Goal: Task Accomplishment & Management: Complete application form

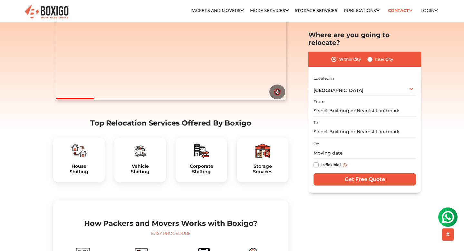
scroll to position [121, 0]
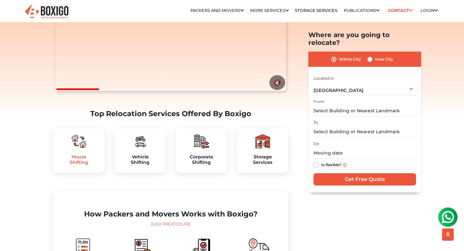
click at [79, 165] on h5 "House Shifting" at bounding box center [78, 159] width 41 height 11
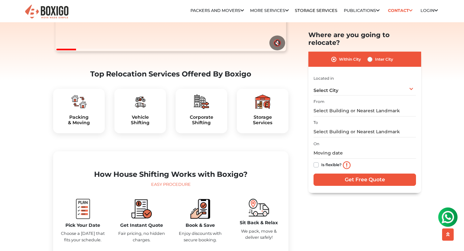
scroll to position [86, 0]
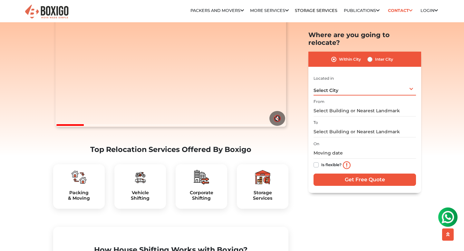
click at [327, 82] on div "Select City Select City Bangalore Bengaluru Bhopal Bhubaneswar Chennai Coimbato…" at bounding box center [365, 89] width 102 height 14
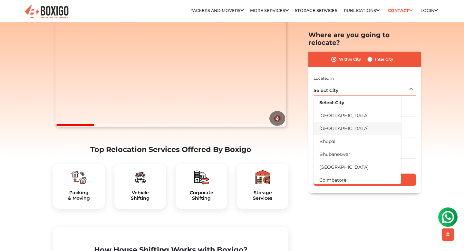
click at [326, 121] on li "[GEOGRAPHIC_DATA]" at bounding box center [358, 127] width 88 height 13
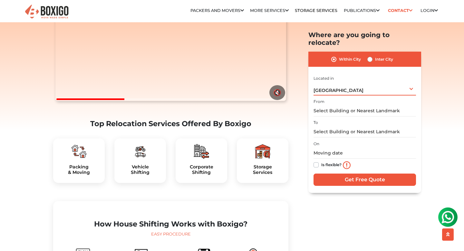
scroll to position [119, 0]
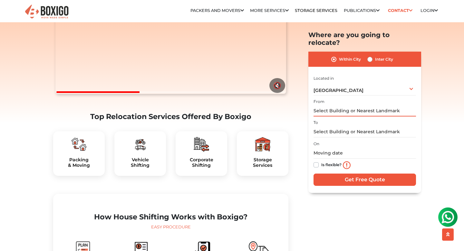
click at [333, 105] on input "text" at bounding box center [365, 110] width 102 height 11
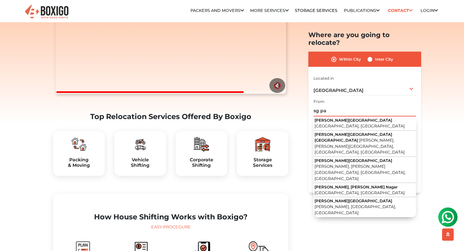
click at [332, 105] on input "sg pa" at bounding box center [365, 110] width 102 height 11
type input "s"
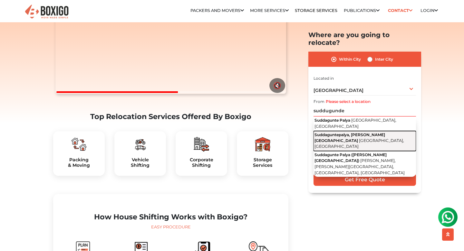
click at [335, 132] on span "Suddaguntepalya, C V Raman Nagar" at bounding box center [350, 137] width 71 height 11
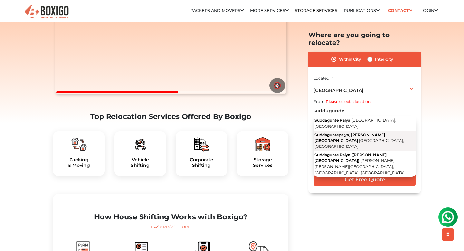
type input "Suddaguntepalya, C V Raman Nagar, Bengaluru, Karnataka"
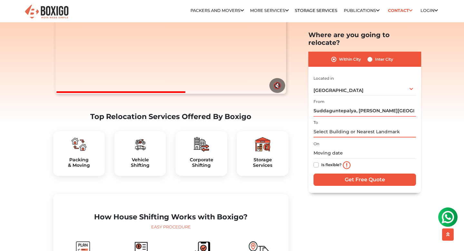
click at [335, 126] on input "text" at bounding box center [365, 131] width 102 height 11
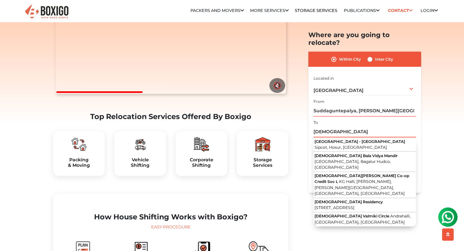
click at [334, 126] on input "maharishi" at bounding box center [365, 131] width 102 height 11
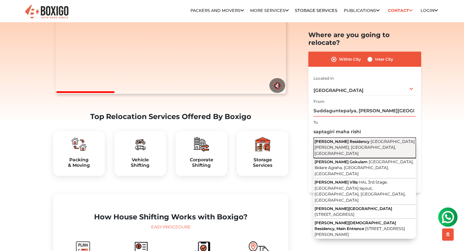
click at [343, 141] on span "Nagavarapalya Main Road, Nagavarapalya, C V Raman Nagar, Bengaluru, Karnataka" at bounding box center [365, 147] width 100 height 17
type input "Saptagiri Maharshi Residency, Nagavarapalya Main Road, Nagavarapalya, C V Raman…"
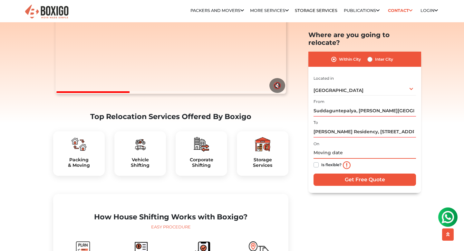
click at [335, 147] on input "text" at bounding box center [365, 152] width 102 height 11
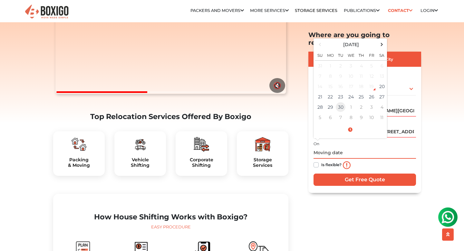
click at [343, 102] on td "30" at bounding box center [340, 107] width 10 height 10
click at [361, 112] on td "9" at bounding box center [361, 117] width 10 height 10
click at [350, 81] on td "15" at bounding box center [351, 86] width 10 height 10
type input "10/15/2025 12:00 AM"
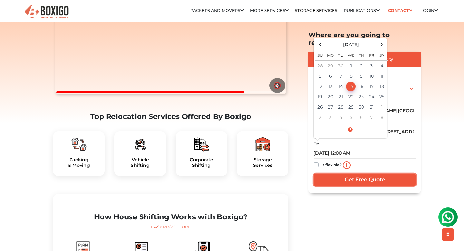
click at [357, 173] on input "Get Free Quote" at bounding box center [365, 179] width 102 height 12
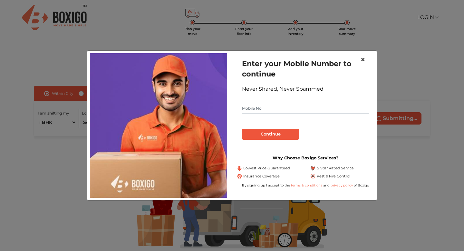
click at [362, 61] on span "×" at bounding box center [363, 59] width 5 height 9
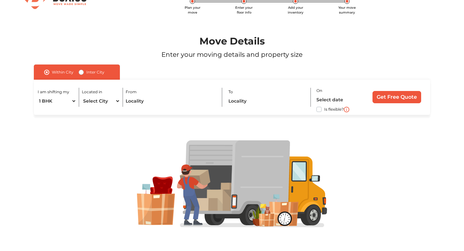
scroll to position [24, 0]
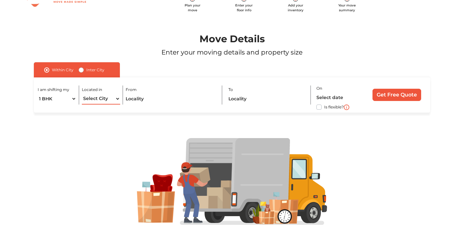
click at [117, 99] on select "Select City Bangalore Bengaluru Bhopal Bhubaneswar Chennai Coimbatore Cuttack D…" at bounding box center [101, 98] width 38 height 11
select select "[GEOGRAPHIC_DATA]"
click at [82, 93] on select "Select City Bangalore Bengaluru Bhopal Bhubaneswar Chennai Coimbatore Cuttack D…" at bounding box center [101, 98] width 38 height 11
click at [138, 101] on input "text" at bounding box center [171, 98] width 91 height 11
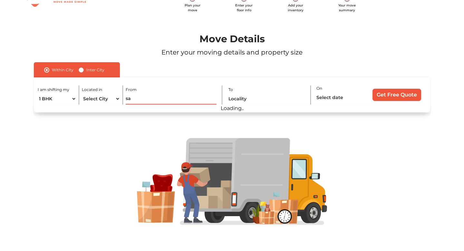
type input "s"
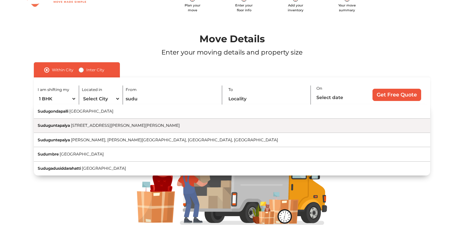
click at [92, 130] on button "Suduguntapalya 6th Main Road, Byrasandra Extension, Viswa Vihar, C V Raman Naga…" at bounding box center [232, 126] width 396 height 14
type input "Suduguntapalya, 6th Main Road, Byrasandra Extension, Viswa Vihar, C V Raman Nag…"
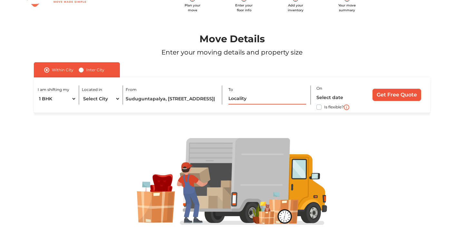
click at [238, 94] on input "text" at bounding box center [267, 98] width 78 height 11
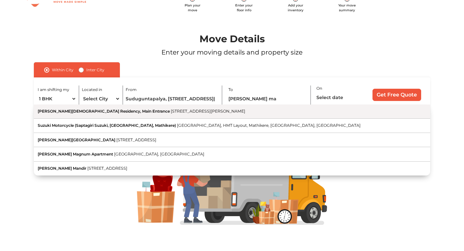
click at [134, 115] on button "Sapthagiri Maharishi Residency, Main Entrance 10th K Cross Road, Nagavarapalya,…" at bounding box center [232, 111] width 396 height 14
type input "Sapthagiri Maharishi Residency, Main Entrance, 10th K Cross Road, Nagavarapalya…"
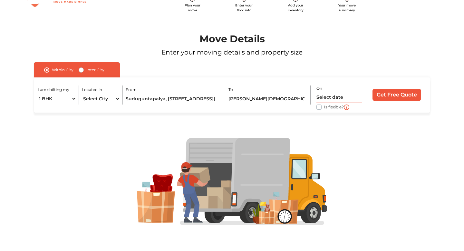
click at [332, 95] on input "text" at bounding box center [339, 97] width 46 height 11
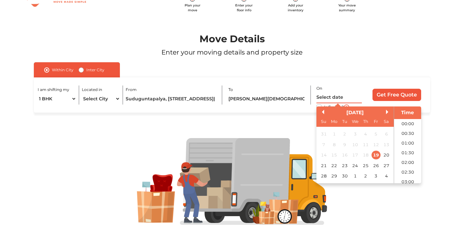
scroll to position [397, 0]
click at [387, 114] on div "September 2025" at bounding box center [354, 112] width 77 height 7
click at [387, 112] on button "Next Month" at bounding box center [388, 112] width 5 height 5
click at [357, 156] on div "15" at bounding box center [355, 154] width 9 height 9
type input "15/10/2025 12:00 AM"
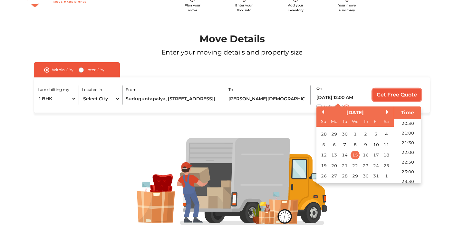
click at [395, 95] on input "Get Free Quote" at bounding box center [397, 95] width 49 height 12
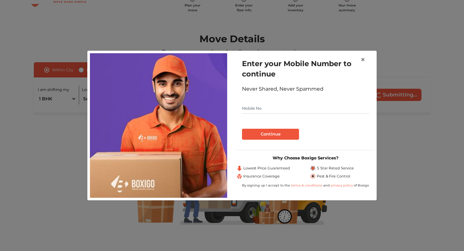
click at [262, 108] on input "text" at bounding box center [305, 108] width 127 height 10
type input "9787118411"
click at [264, 135] on button "Continue" at bounding box center [270, 134] width 57 height 11
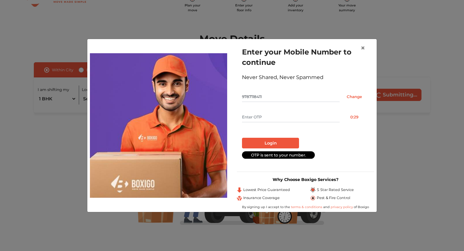
click at [269, 120] on input "text" at bounding box center [291, 117] width 98 height 10
type input "1805"
click at [261, 142] on button "Login" at bounding box center [270, 143] width 57 height 11
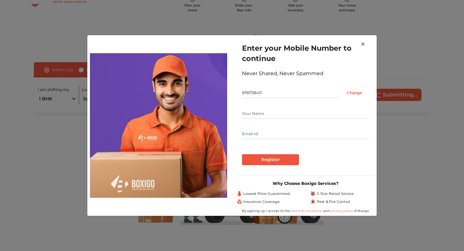
click at [259, 115] on input "text" at bounding box center [305, 113] width 127 height 10
type input "Sneha Priya K S"
click at [284, 132] on input "text" at bounding box center [305, 134] width 127 height 10
type input "snehapriya0109@gmail.com"
click at [271, 158] on input "Register" at bounding box center [270, 159] width 57 height 11
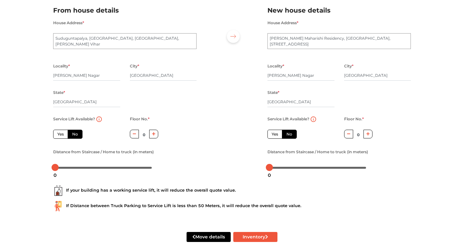
scroll to position [53, 0]
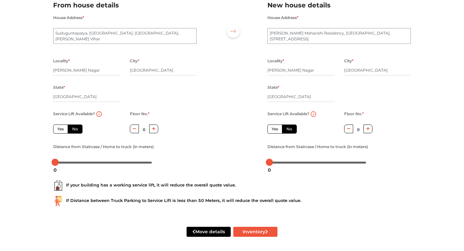
click at [156, 131] on button "button" at bounding box center [153, 128] width 9 height 9
type input "4"
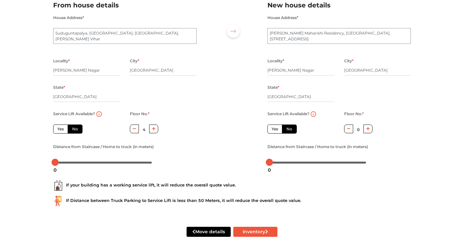
click at [65, 128] on label "Yes" at bounding box center [60, 128] width 15 height 9
click at [62, 128] on input "Yes" at bounding box center [59, 128] width 4 height 4
radio input "true"
type input "0"
click at [72, 129] on label "No" at bounding box center [75, 128] width 15 height 9
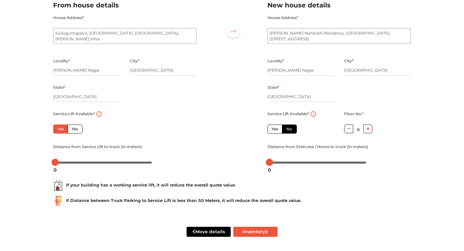
click at [72, 129] on input "No" at bounding box center [74, 128] width 4 height 4
radio input "true"
click at [152, 129] on icon "button" at bounding box center [154, 129] width 4 height 4
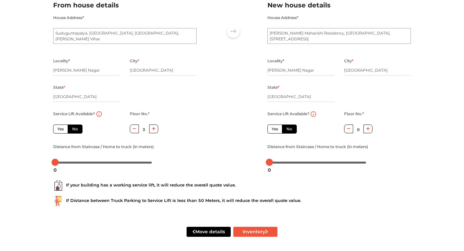
click at [152, 129] on icon "button" at bounding box center [154, 129] width 4 height 4
type input "4"
click at [75, 162] on div at bounding box center [103, 162] width 97 height 4
click at [109, 162] on div at bounding box center [103, 162] width 97 height 4
click at [75, 162] on div at bounding box center [103, 162] width 97 height 4
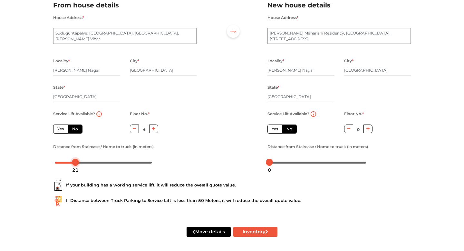
click at [70, 162] on div at bounding box center [103, 162] width 97 height 4
click at [280, 128] on label "Yes" at bounding box center [274, 128] width 15 height 9
click at [276, 128] on input "Yes" at bounding box center [274, 128] width 4 height 4
radio input "true"
radio input "false"
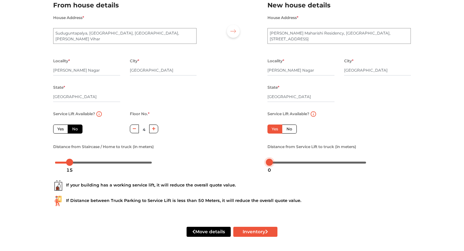
click at [286, 162] on div at bounding box center [317, 162] width 97 height 4
click at [301, 161] on div at bounding box center [317, 162] width 101 height 10
click at [299, 163] on div at bounding box center [317, 162] width 97 height 4
click at [291, 163] on div at bounding box center [317, 162] width 97 height 4
click at [287, 163] on div at bounding box center [317, 162] width 97 height 4
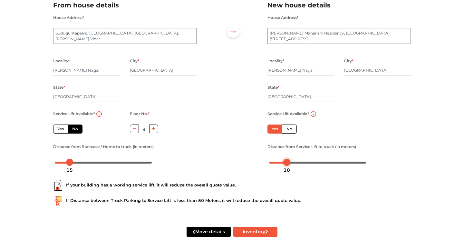
scroll to position [55, 0]
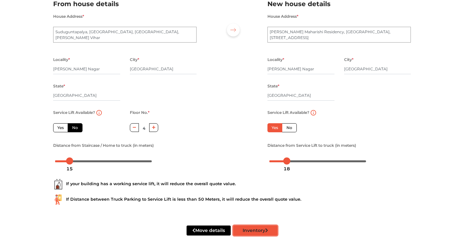
click at [244, 228] on button "Inventory" at bounding box center [255, 230] width 44 height 10
radio input "true"
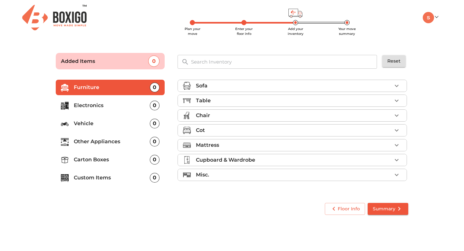
click at [215, 146] on p "Mattress" at bounding box center [207, 145] width 23 height 8
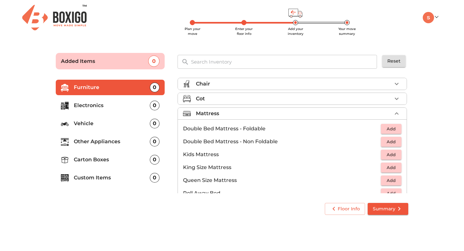
scroll to position [32, 0]
click at [385, 140] on span "Add" at bounding box center [391, 140] width 14 height 7
click at [397, 114] on icon "button" at bounding box center [397, 113] width 8 height 8
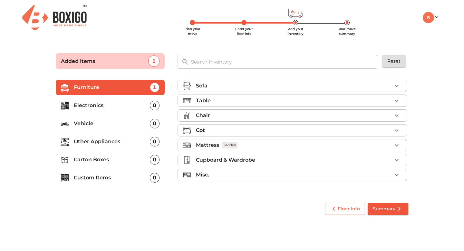
scroll to position [0, 0]
click at [227, 113] on div "Chair" at bounding box center [294, 115] width 196 height 8
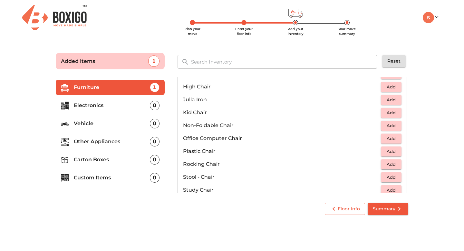
scroll to position [171, 0]
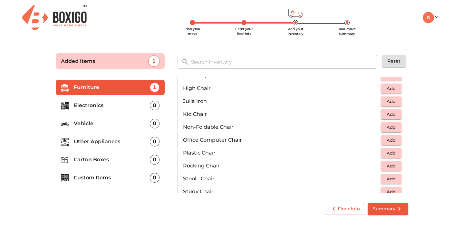
click at [389, 143] on span "Add" at bounding box center [391, 139] width 14 height 7
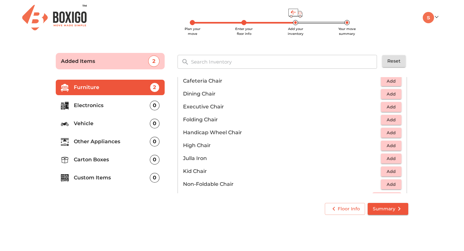
scroll to position [113, 0]
click at [384, 119] on span "Add" at bounding box center [391, 120] width 14 height 7
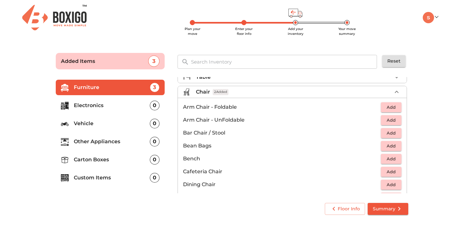
scroll to position [0, 0]
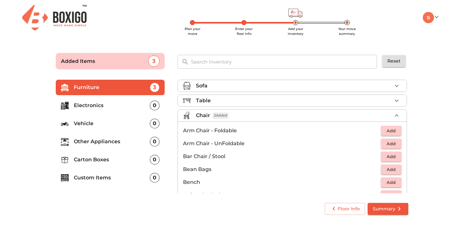
click at [308, 115] on div "Chair 2 Added" at bounding box center [294, 115] width 196 height 8
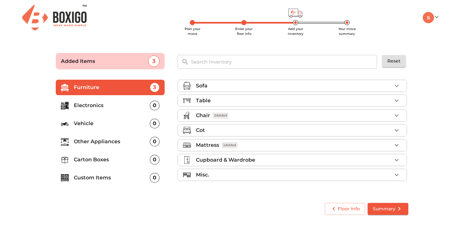
click at [300, 104] on li "Table" at bounding box center [292, 101] width 229 height 12
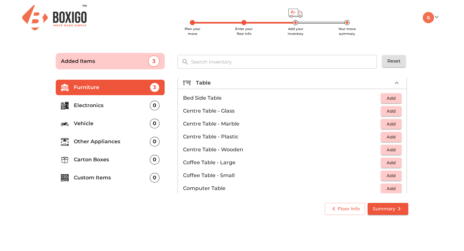
scroll to position [16, 0]
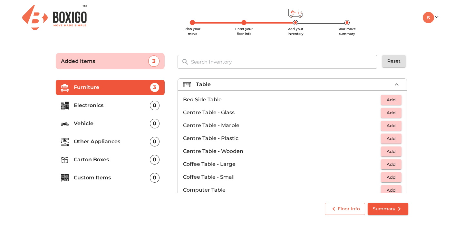
click at [391, 154] on span "Add" at bounding box center [391, 151] width 14 height 7
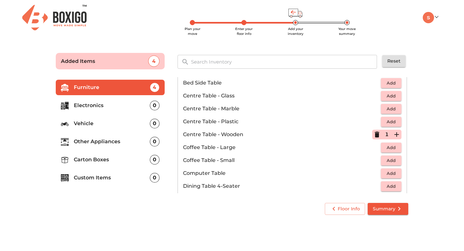
scroll to position [38, 0]
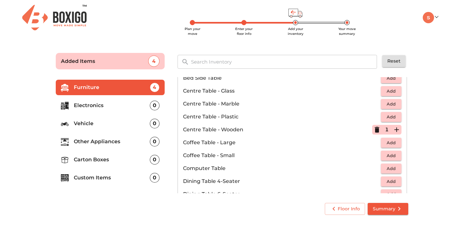
click at [383, 168] on button "Add" at bounding box center [391, 168] width 21 height 10
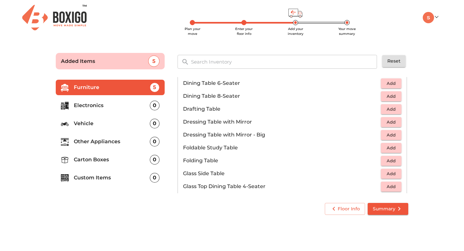
scroll to position [162, 0]
click at [384, 149] on span "Add" at bounding box center [391, 147] width 14 height 7
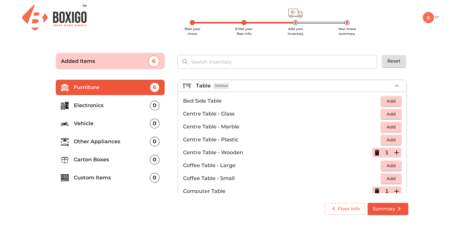
scroll to position [0, 0]
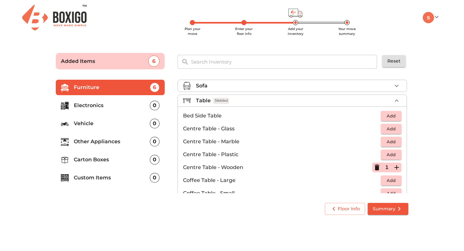
click at [360, 104] on div "Table 3 Added" at bounding box center [294, 101] width 196 height 8
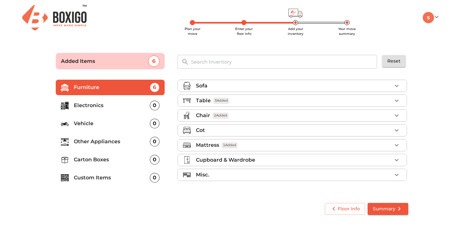
click at [237, 102] on div "Table 3 Added" at bounding box center [294, 101] width 196 height 8
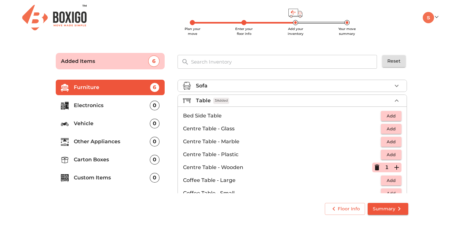
scroll to position [3, 0]
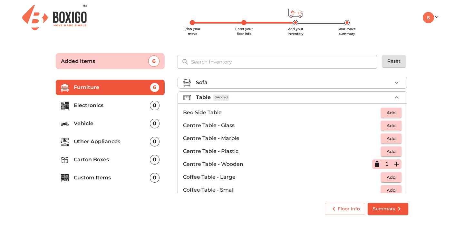
click at [260, 97] on div "Table 3 Added" at bounding box center [294, 97] width 196 height 8
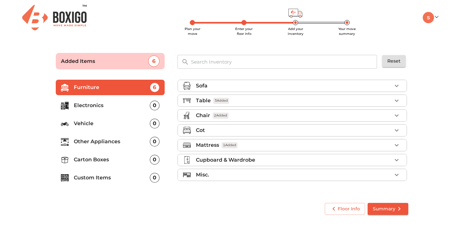
scroll to position [0, 0]
click at [243, 158] on p "Cupboard & Wardrobe" at bounding box center [225, 160] width 59 height 8
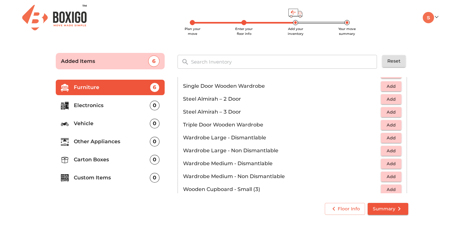
scroll to position [218, 0]
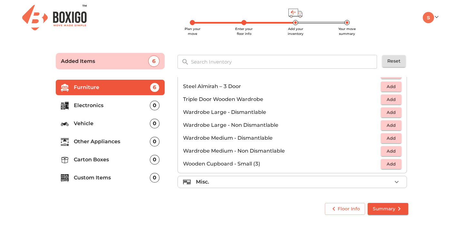
click at [226, 186] on li "Misc." at bounding box center [292, 182] width 229 height 12
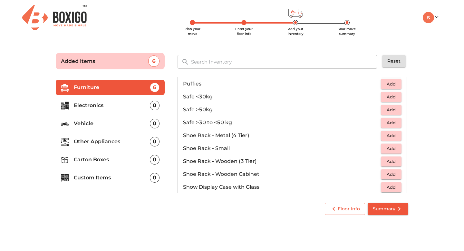
scroll to position [305, 0]
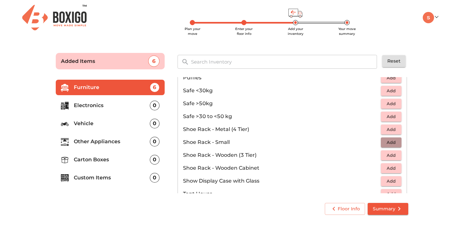
click at [386, 143] on span "Add" at bounding box center [391, 142] width 14 height 7
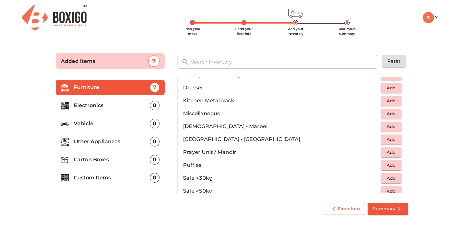
scroll to position [217, 0]
click at [392, 116] on span "Add" at bounding box center [391, 114] width 14 height 7
click at [377, 115] on icon "button" at bounding box center [377, 114] width 5 height 6
click at [113, 107] on p "Electronics" at bounding box center [112, 106] width 76 height 8
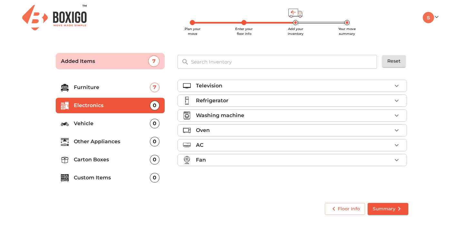
click at [205, 114] on p "Washing machine" at bounding box center [220, 115] width 48 height 8
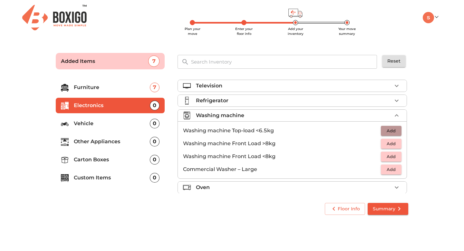
click at [387, 135] on button "Add" at bounding box center [391, 131] width 21 height 10
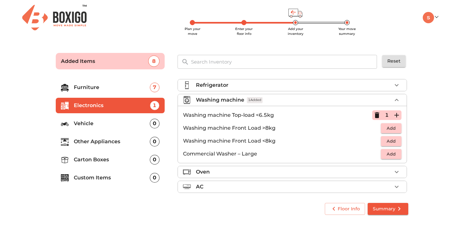
scroll to position [16, 0]
click at [272, 102] on div "Washing machine 1 Added" at bounding box center [294, 100] width 196 height 8
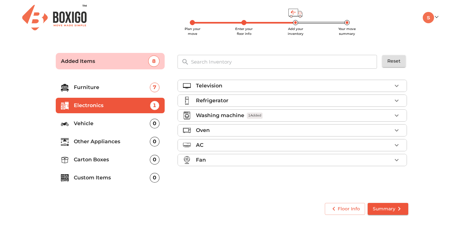
scroll to position [0, 0]
click at [105, 139] on p "Other Appliances" at bounding box center [112, 142] width 76 height 8
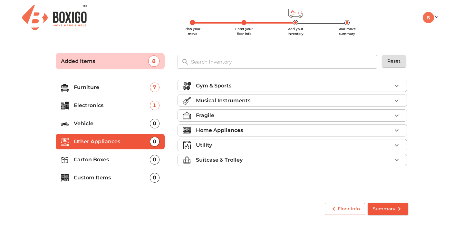
click at [223, 129] on p "Home Appliances" at bounding box center [219, 130] width 47 height 8
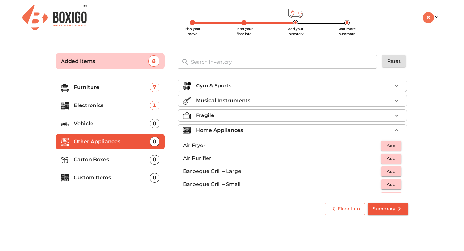
click at [223, 129] on p "Home Appliances" at bounding box center [219, 130] width 47 height 8
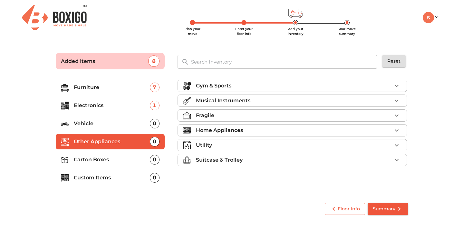
click at [234, 102] on p "Musical Instruments" at bounding box center [223, 101] width 54 height 8
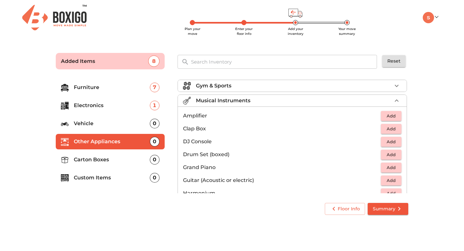
click at [234, 102] on p "Musical Instruments" at bounding box center [223, 101] width 54 height 8
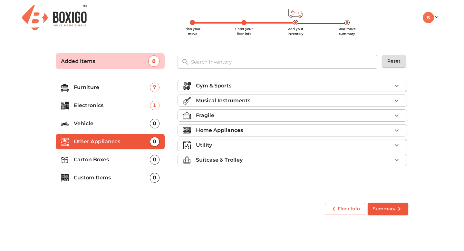
click at [221, 131] on p "Home Appliances" at bounding box center [219, 130] width 47 height 8
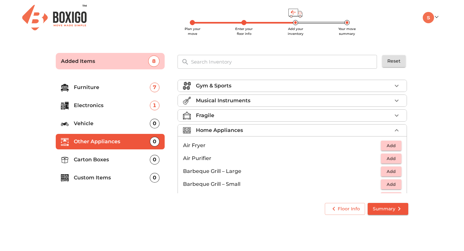
click at [221, 131] on p "Home Appliances" at bounding box center [219, 130] width 47 height 8
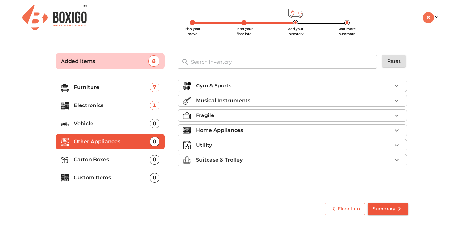
click at [228, 102] on p "Musical Instruments" at bounding box center [223, 101] width 54 height 8
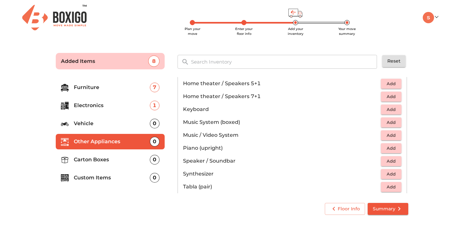
scroll to position [161, 0]
click at [380, 147] on p "Speaker / Soundbar" at bounding box center [282, 148] width 198 height 8
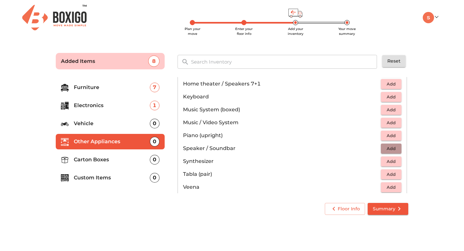
click at [387, 148] on span "Add" at bounding box center [391, 148] width 14 height 7
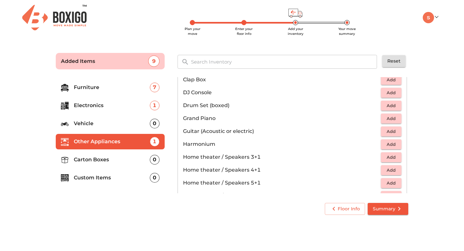
scroll to position [0, 0]
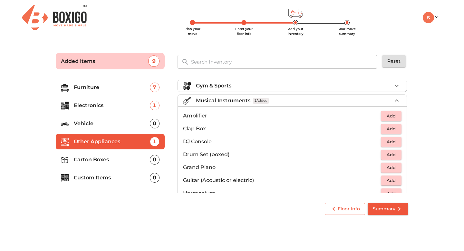
click at [274, 95] on li "Musical Instruments 1 Added" at bounding box center [292, 101] width 229 height 12
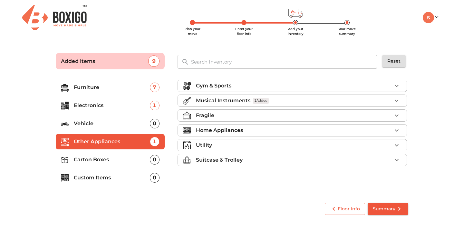
click at [233, 131] on p "Home Appliances" at bounding box center [219, 130] width 47 height 8
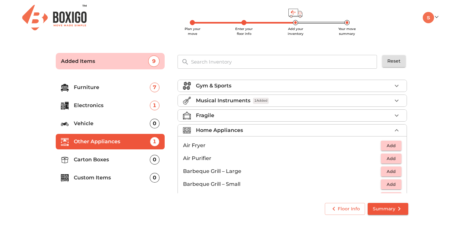
click at [233, 132] on p "Home Appliances" at bounding box center [219, 130] width 47 height 8
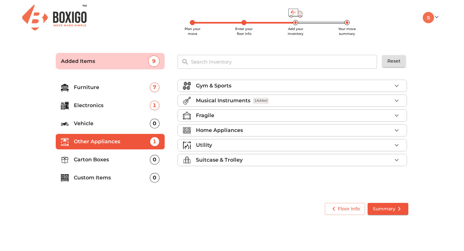
click at [226, 147] on div "Utility" at bounding box center [294, 145] width 196 height 8
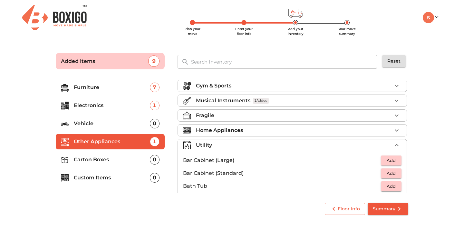
click at [227, 142] on div "Utility" at bounding box center [294, 145] width 196 height 8
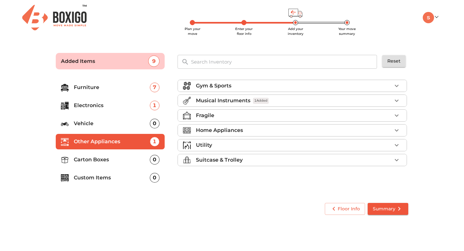
click at [224, 161] on p "Suitcase & Trolley" at bounding box center [219, 160] width 47 height 8
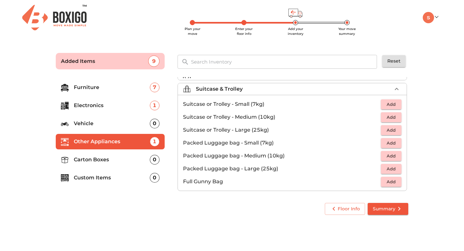
scroll to position [73, 0]
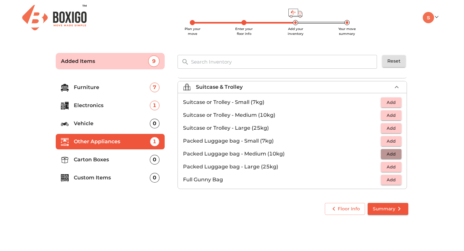
click at [385, 153] on span "Add" at bounding box center [391, 153] width 14 height 7
click at [394, 154] on icon "button" at bounding box center [397, 154] width 8 height 8
click at [378, 154] on icon "button" at bounding box center [377, 154] width 8 height 8
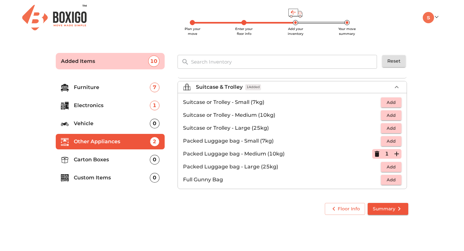
click at [378, 154] on icon "button" at bounding box center [377, 154] width 5 height 6
click at [388, 142] on span "Add" at bounding box center [391, 140] width 14 height 7
click at [399, 143] on icon "button" at bounding box center [397, 141] width 8 height 8
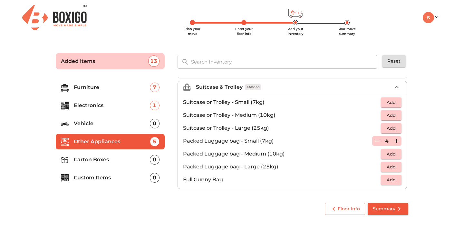
click at [399, 143] on icon "button" at bounding box center [397, 141] width 8 height 8
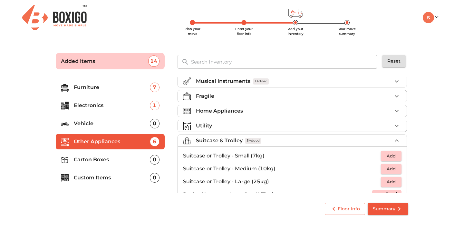
scroll to position [0, 0]
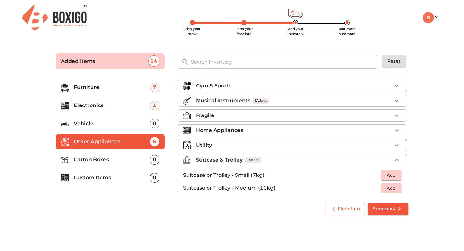
click at [106, 158] on p "Carton Boxes" at bounding box center [112, 160] width 76 height 8
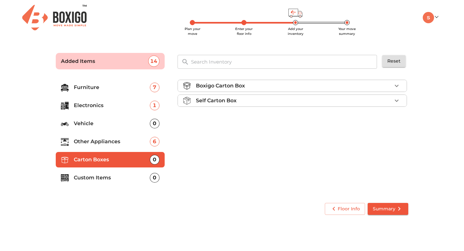
click at [263, 85] on div "Boxigo Carton Box" at bounding box center [294, 86] width 196 height 8
click at [384, 100] on button "Add" at bounding box center [391, 101] width 21 height 10
click at [395, 101] on icon "button" at bounding box center [396, 101] width 5 height 5
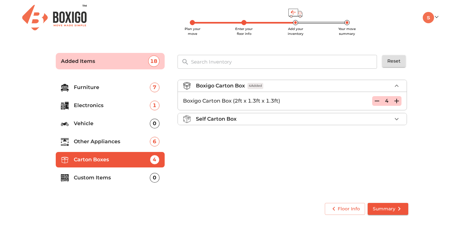
click at [395, 101] on icon "button" at bounding box center [396, 101] width 5 height 5
click at [399, 100] on icon "button" at bounding box center [397, 101] width 8 height 8
click at [379, 99] on icon "button" at bounding box center [377, 101] width 8 height 8
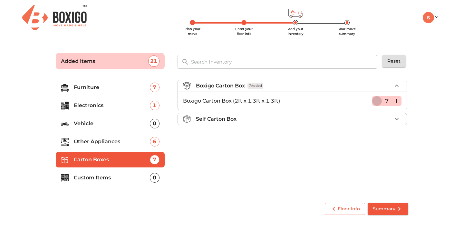
click at [379, 99] on icon "button" at bounding box center [377, 101] width 8 height 8
click at [113, 175] on p "Custom Items" at bounding box center [112, 178] width 76 height 8
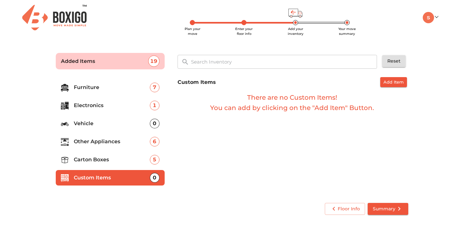
click at [393, 208] on span "Summary" at bounding box center [388, 209] width 30 height 8
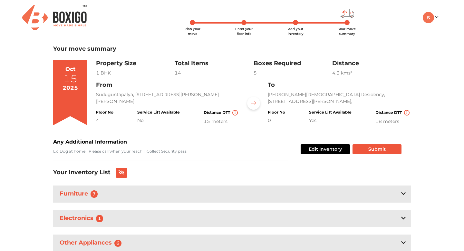
scroll to position [49, 0]
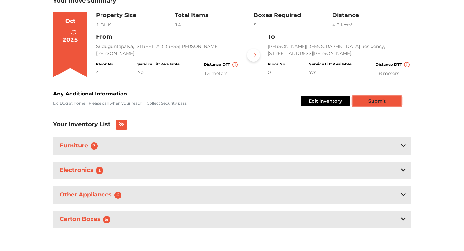
click at [370, 97] on button "Submit" at bounding box center [377, 101] width 49 height 10
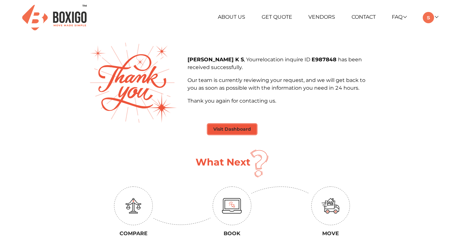
click at [243, 125] on button "Visit Dashboard" at bounding box center [232, 129] width 49 height 10
